Goal: Transaction & Acquisition: Purchase product/service

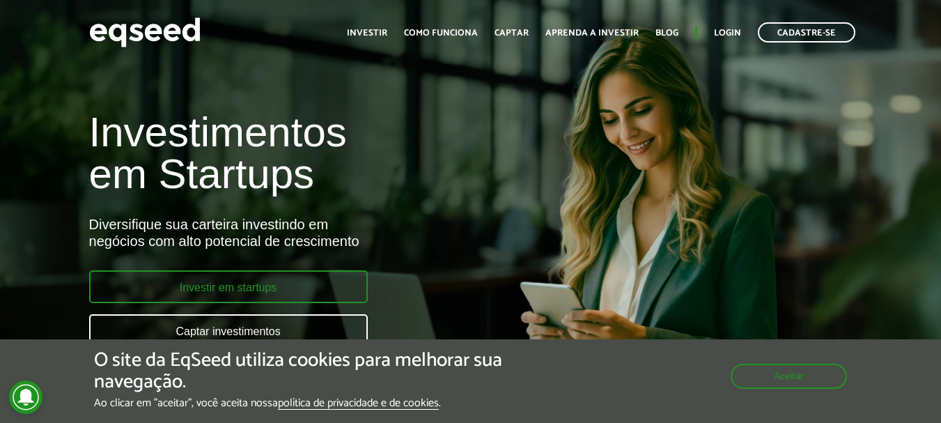
click at [222, 300] on link "Investir em startups" at bounding box center [228, 286] width 279 height 33
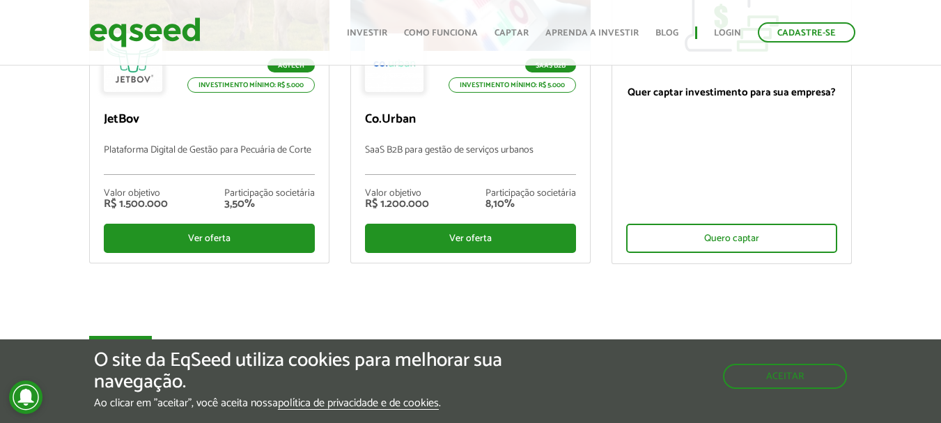
scroll to position [264, 0]
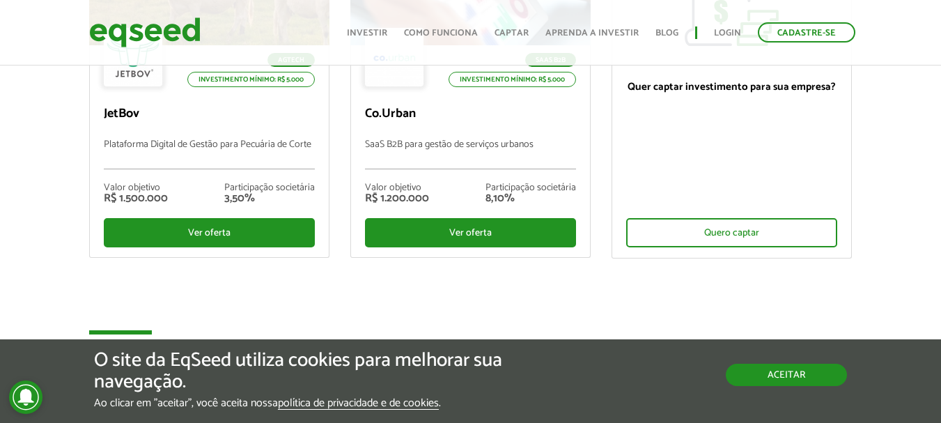
click at [785, 383] on button "Aceitar" at bounding box center [786, 375] width 121 height 22
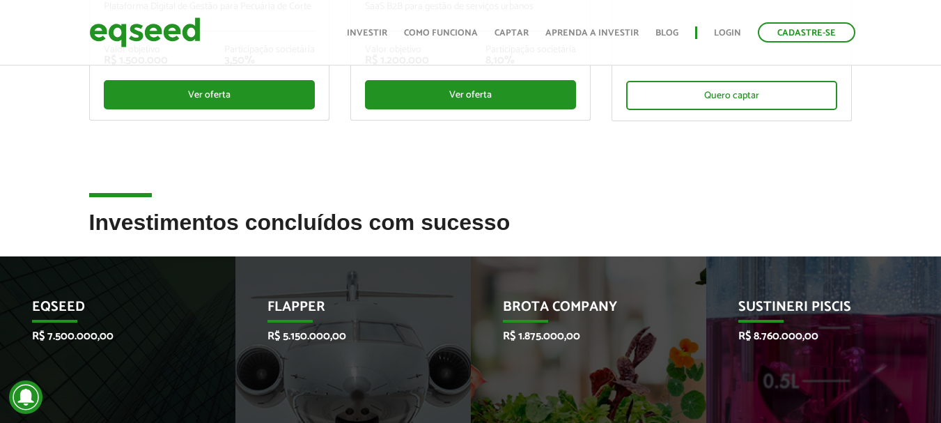
scroll to position [273, 0]
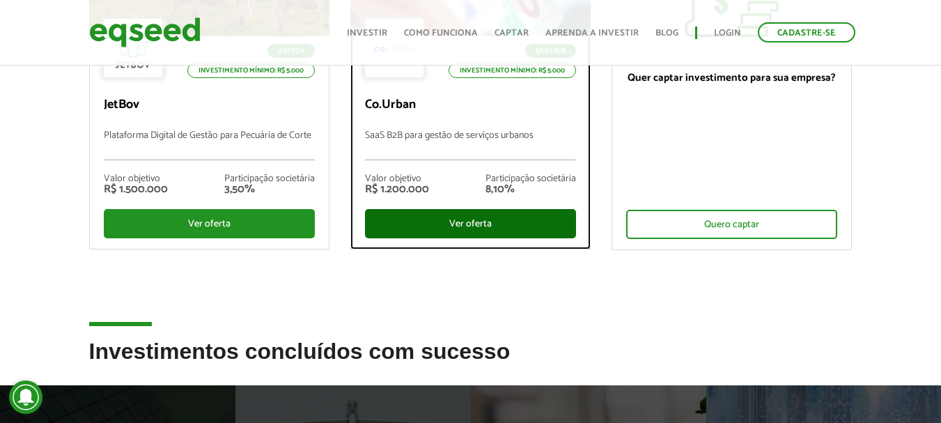
click at [470, 222] on div "Ver oferta" at bounding box center [470, 223] width 211 height 29
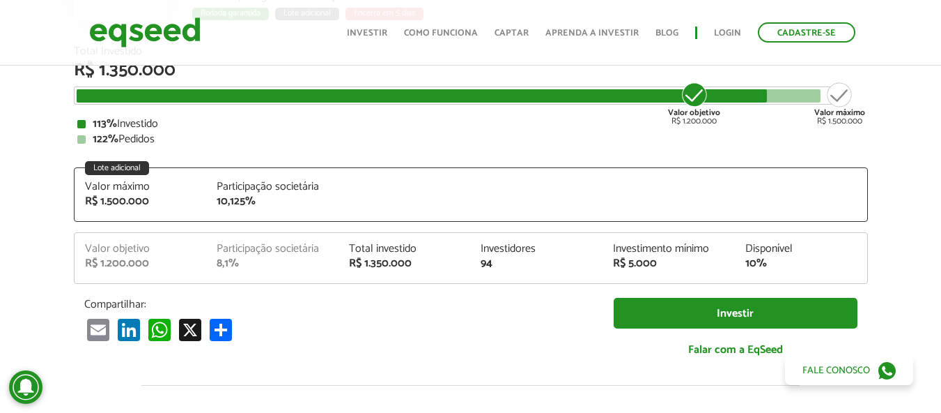
scroll to position [195, 0]
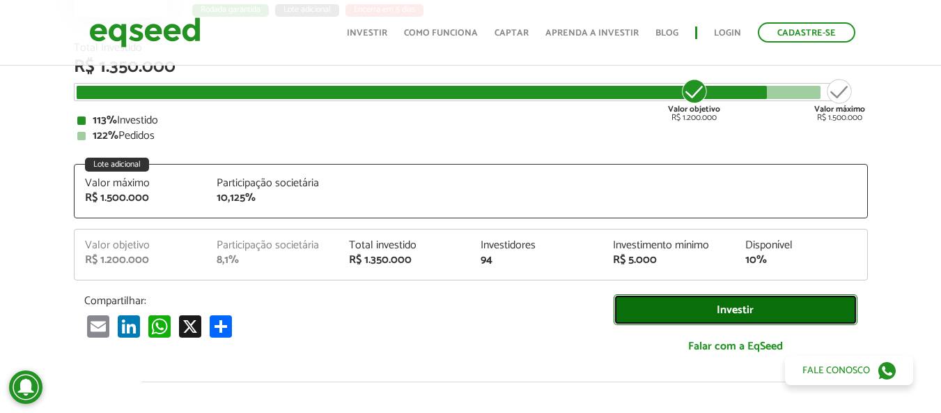
click at [729, 305] on link "Investir" at bounding box center [736, 309] width 244 height 31
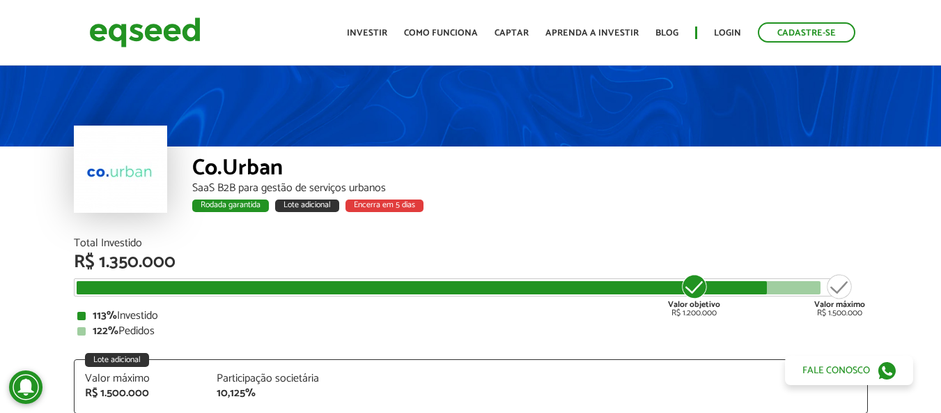
scroll to position [195, 0]
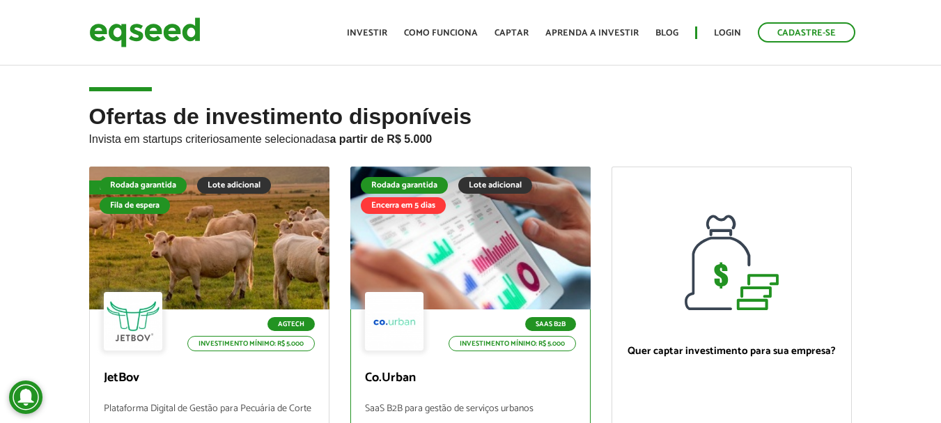
scroll to position [273, 0]
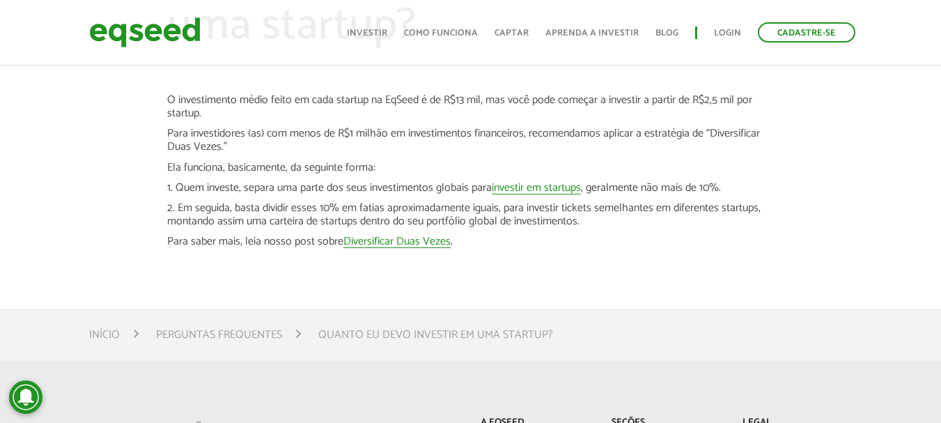
scroll to position [112, 0]
